Goal: Check status: Check status

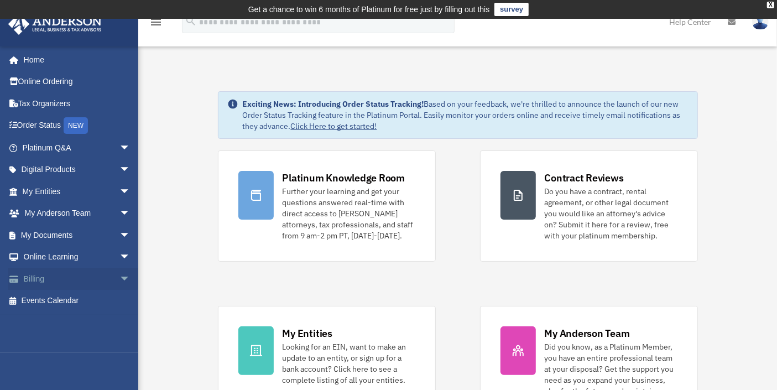
click at [119, 281] on span "arrow_drop_down" at bounding box center [130, 279] width 22 height 23
click at [75, 321] on link "Past Invoices" at bounding box center [81, 323] width 132 height 22
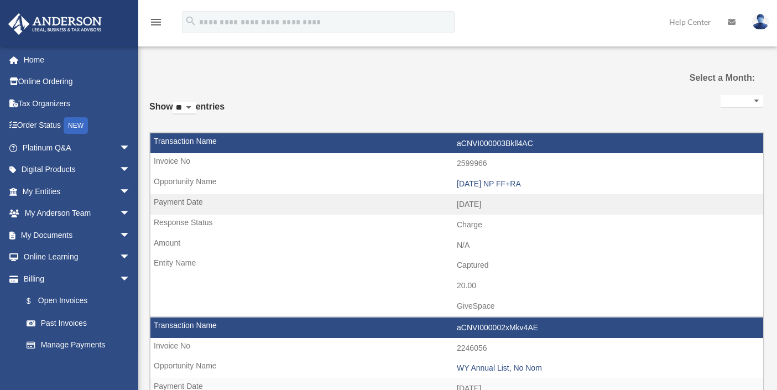
select select
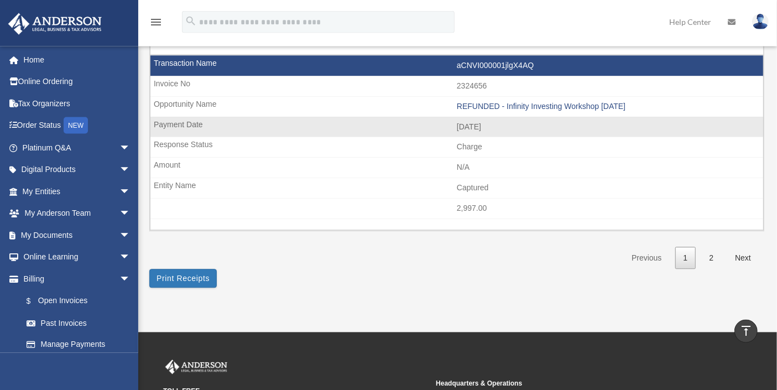
scroll to position [1709, 0]
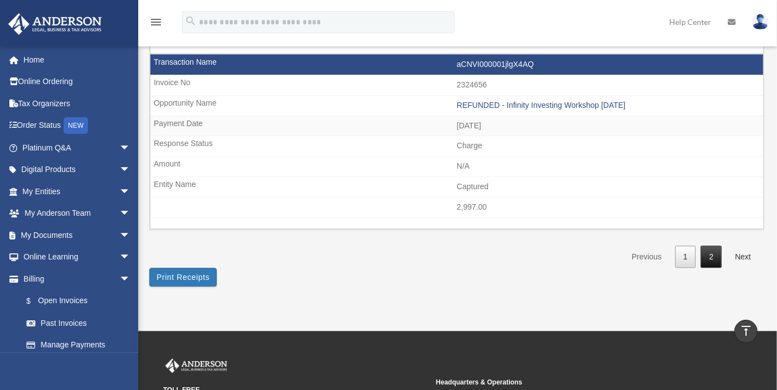
click at [714, 247] on link "2" at bounding box center [710, 256] width 21 height 23
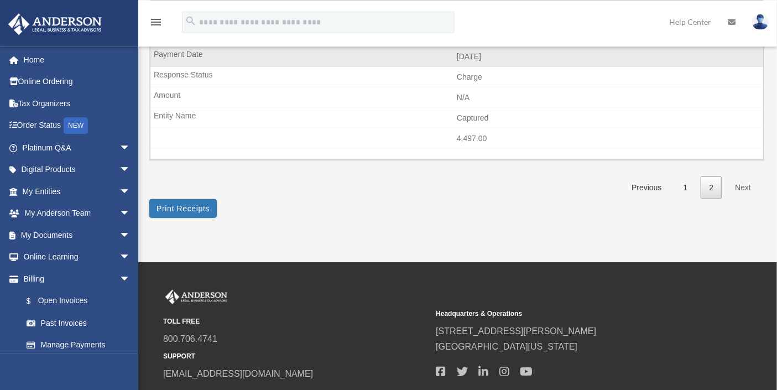
scroll to position [366, 0]
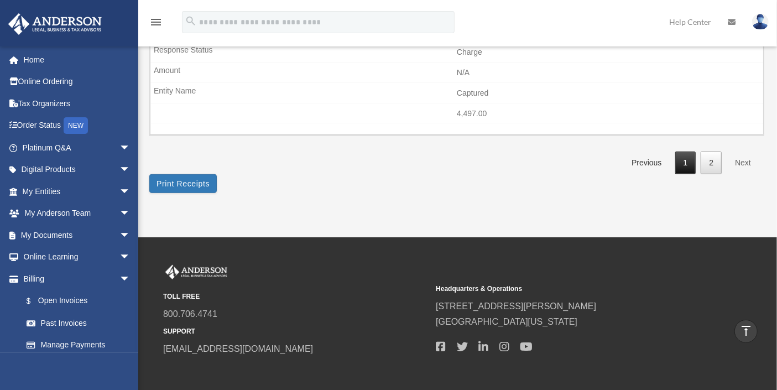
click at [686, 165] on link "1" at bounding box center [685, 162] width 21 height 23
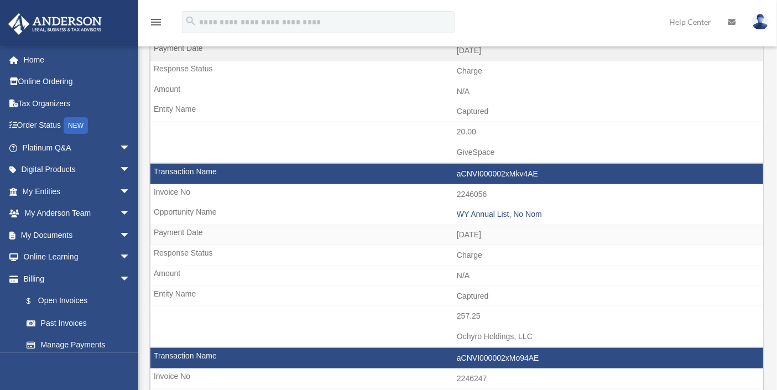
scroll to position [183, 0]
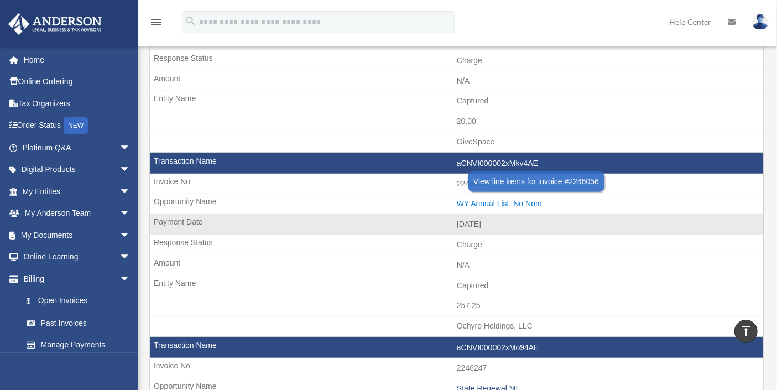
click at [513, 203] on div "WY Annual List, No Nom" at bounding box center [607, 203] width 301 height 9
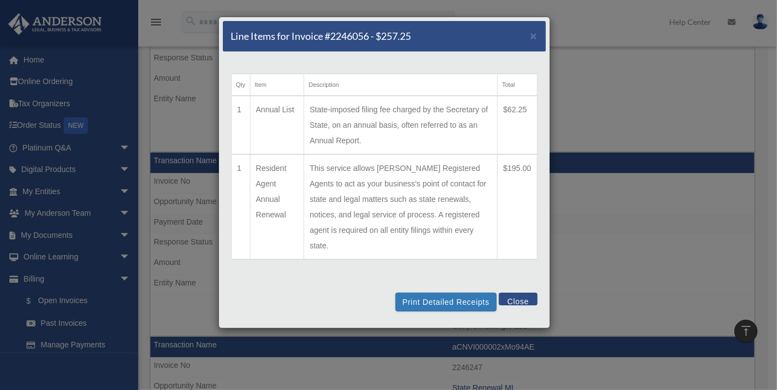
scroll to position [244, 0]
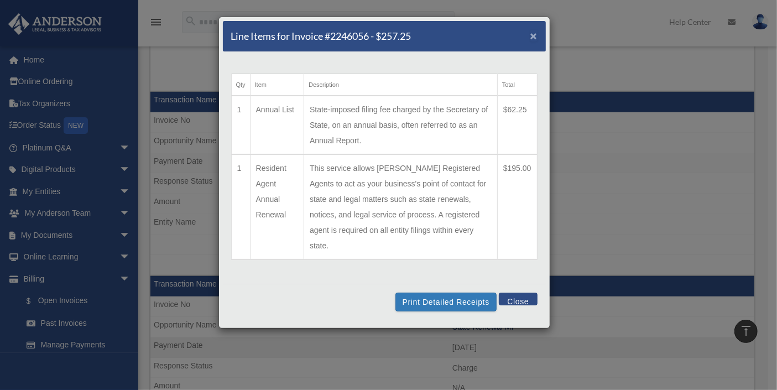
click at [532, 36] on span "×" at bounding box center [533, 35] width 7 height 13
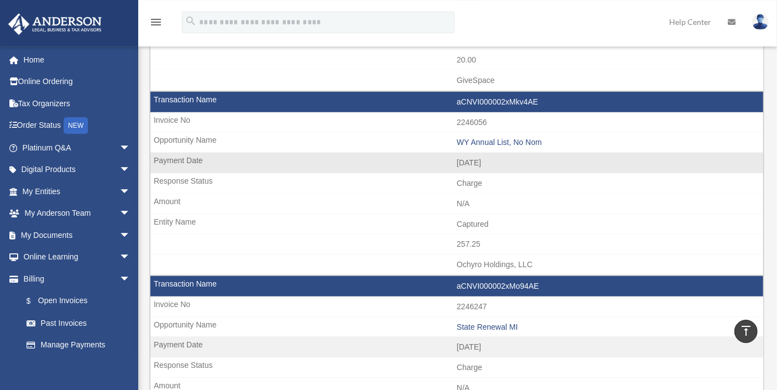
scroll to position [305, 0]
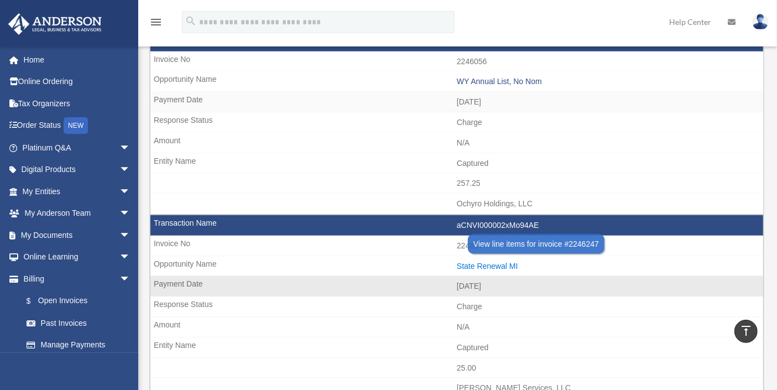
click at [491, 266] on div "State Renewal MI" at bounding box center [607, 265] width 301 height 9
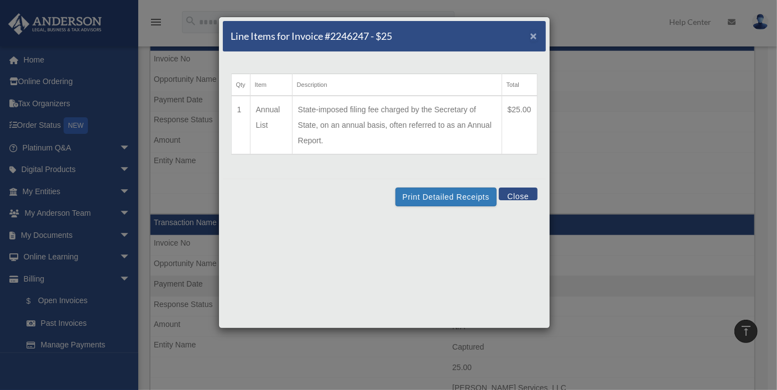
click at [533, 35] on span "×" at bounding box center [533, 35] width 7 height 13
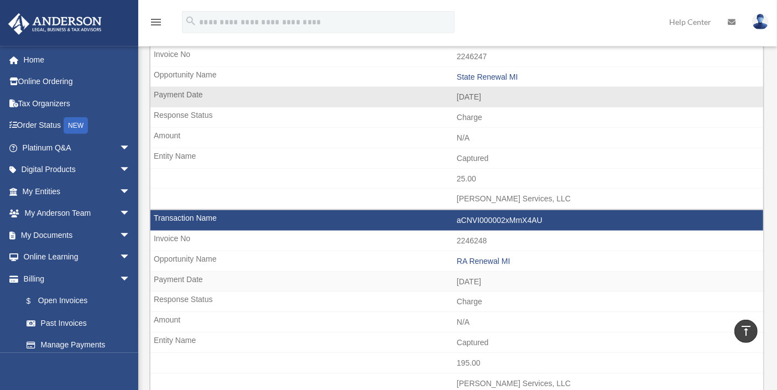
scroll to position [549, 0]
